Goal: Task Accomplishment & Management: Complete application form

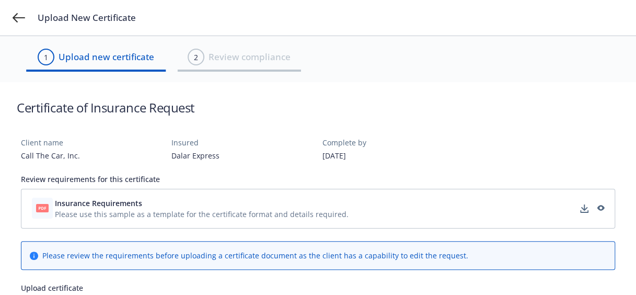
click at [109, 210] on span "Please use this sample as a template for the certificate format and details req…" at bounding box center [202, 214] width 294 height 11
